Goal: Task Accomplishment & Management: Manage account settings

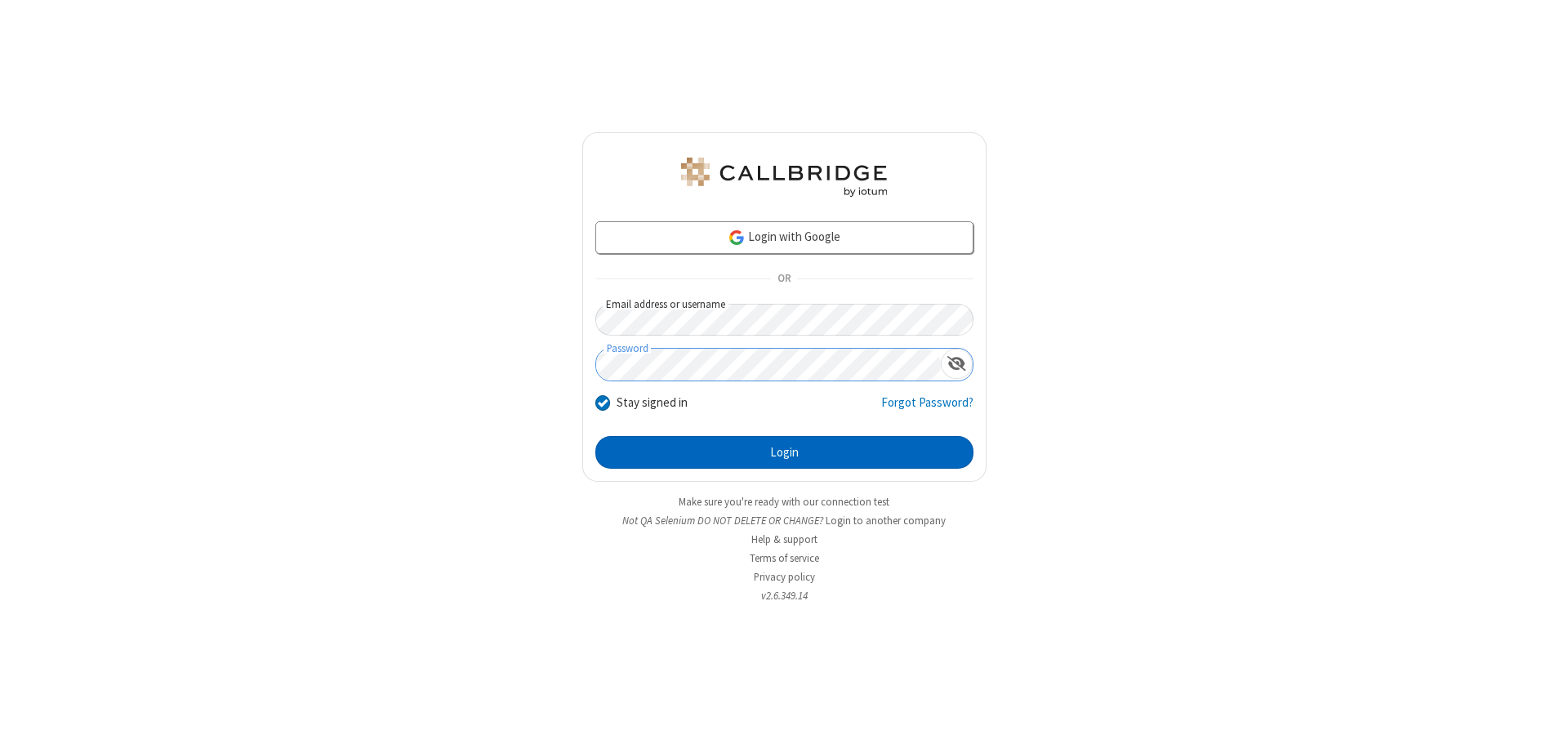
click at [784, 452] on button "Login" at bounding box center [784, 452] width 379 height 32
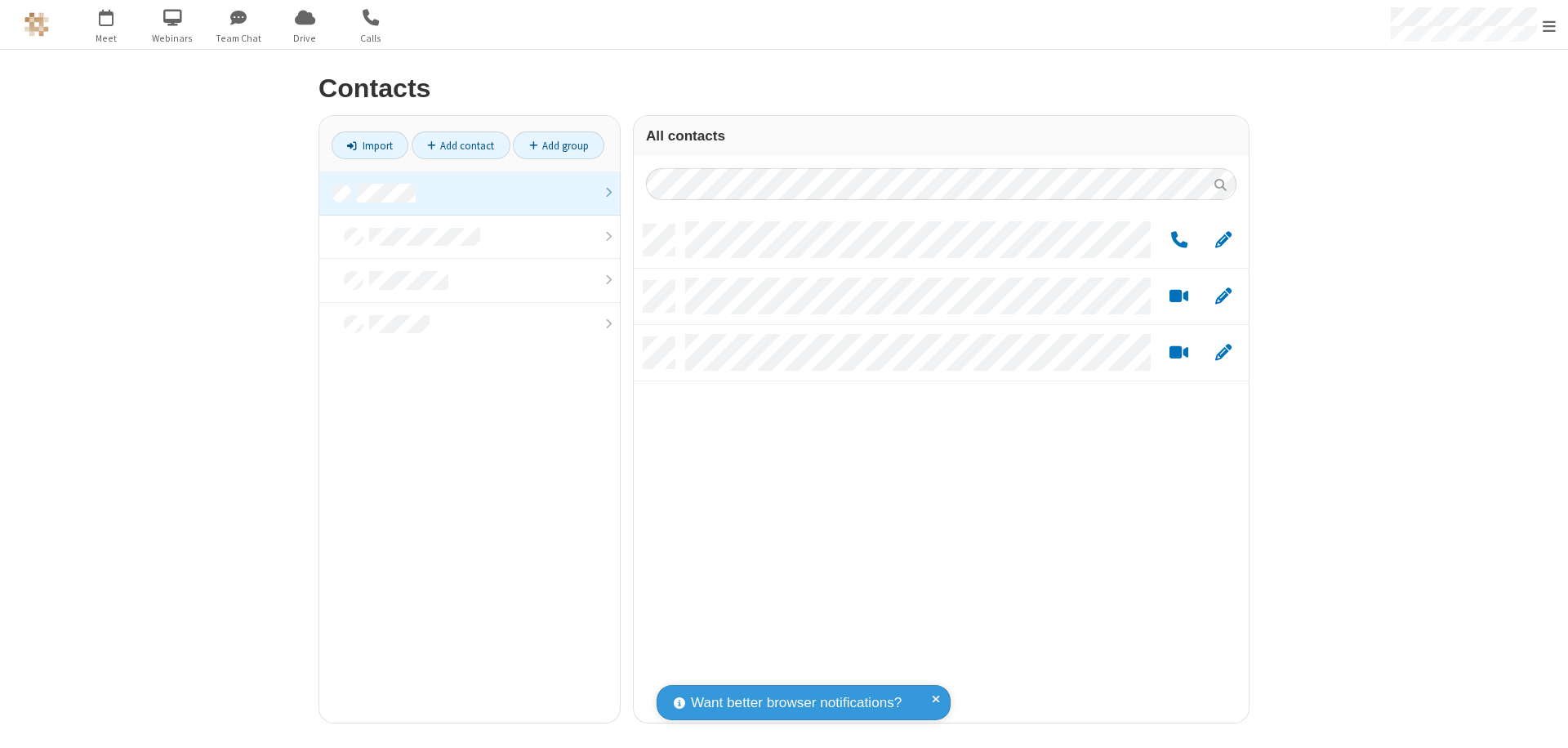
scroll to position [498, 603]
click at [470, 193] on link at bounding box center [470, 193] width 301 height 44
click at [558, 146] on link "Add group" at bounding box center [558, 146] width 91 height 28
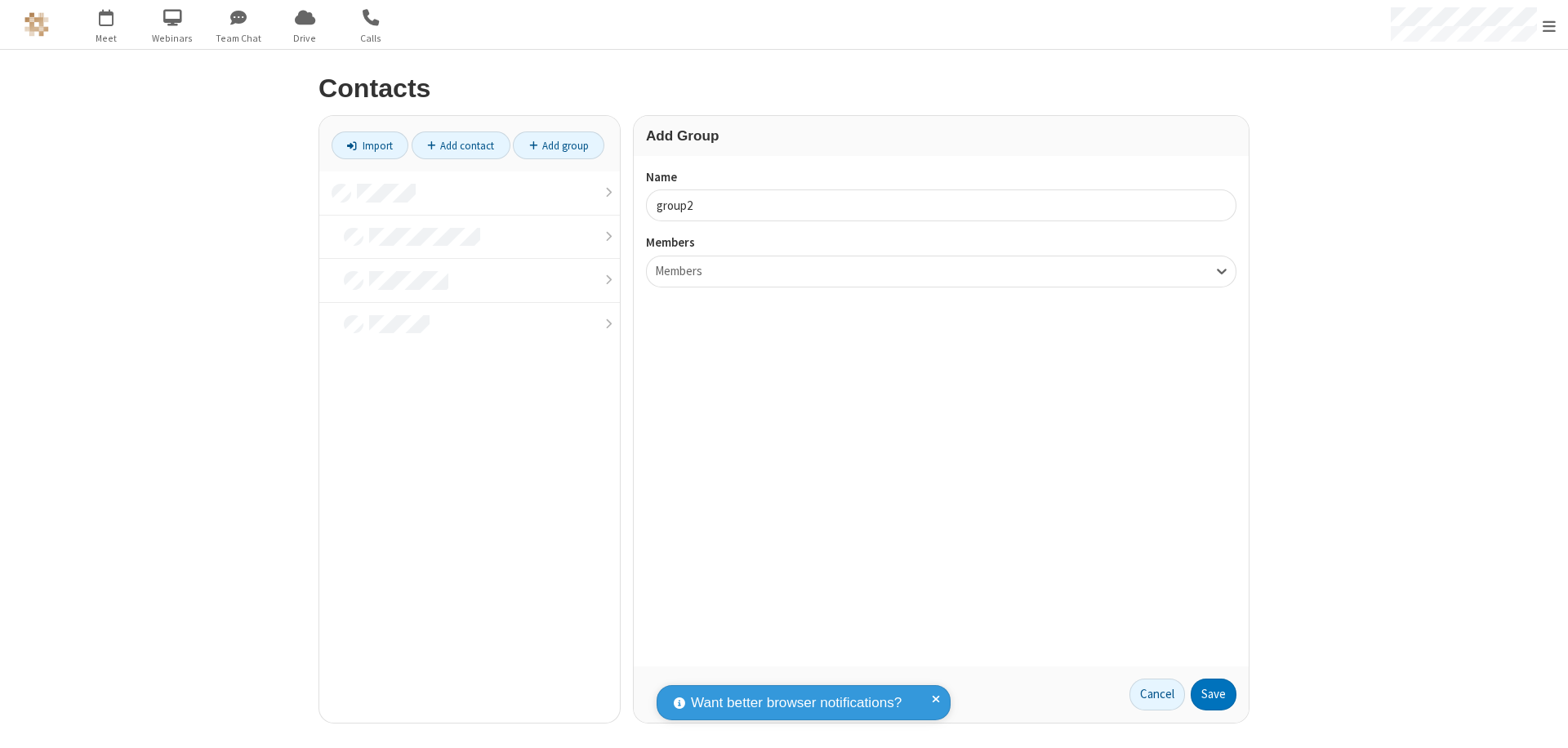
type input "group2"
type input "name19"
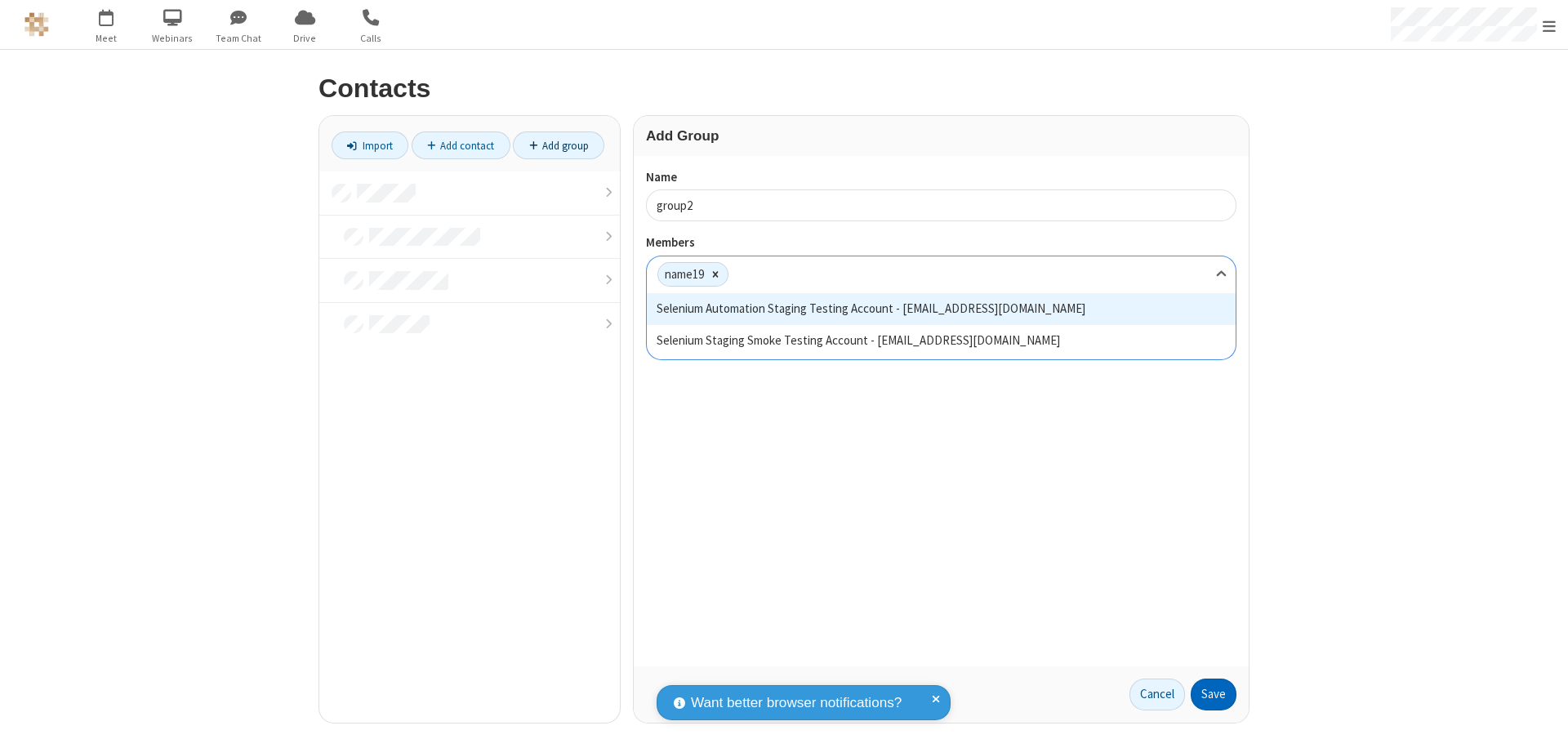
click at [1213, 694] on button "Save" at bounding box center [1213, 694] width 46 height 32
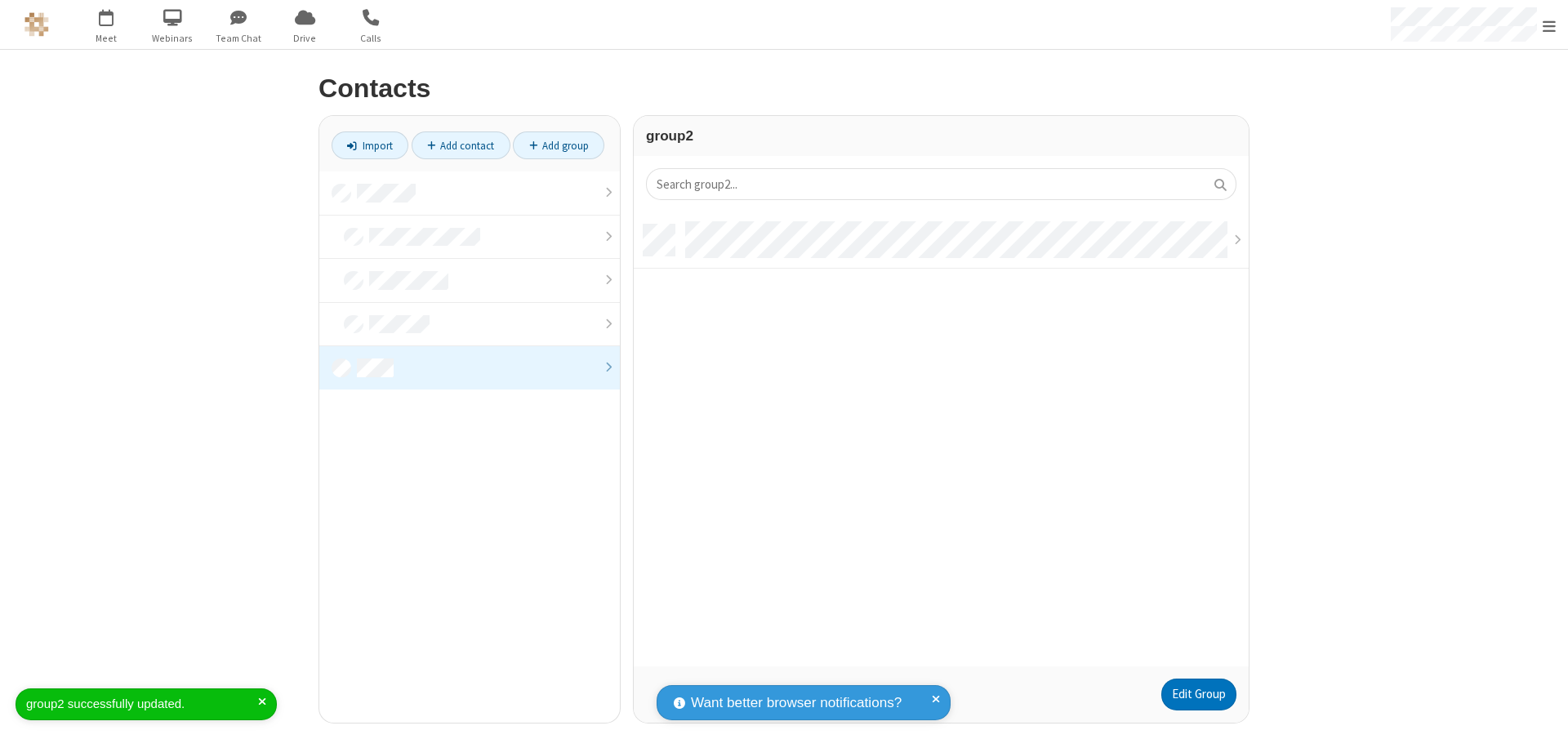
scroll to position [442, 603]
click at [1199, 694] on link "Edit Group" at bounding box center [1199, 694] width 75 height 32
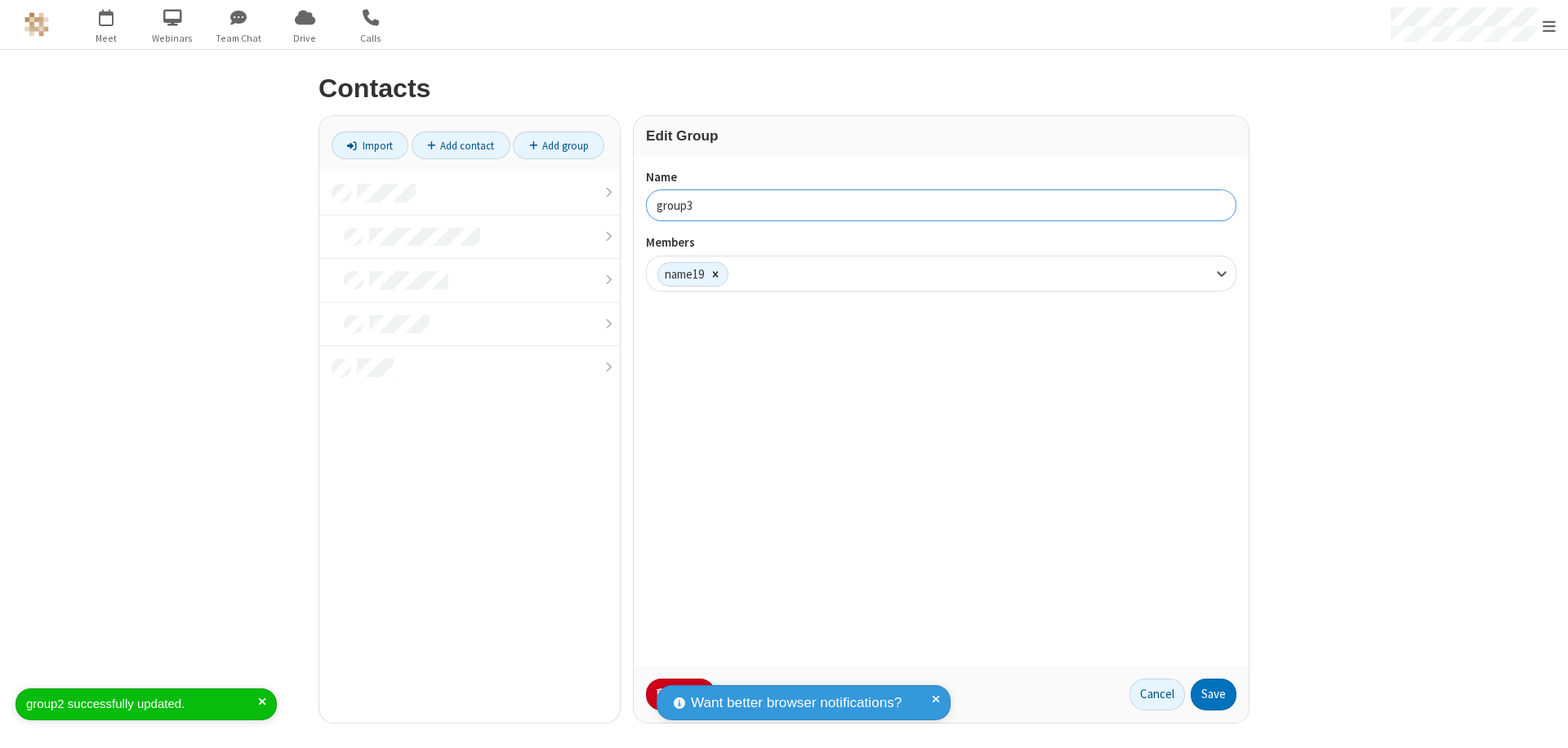
type input "group3"
click at [1213, 694] on button "Save" at bounding box center [1213, 694] width 46 height 32
